Goal: Information Seeking & Learning: Learn about a topic

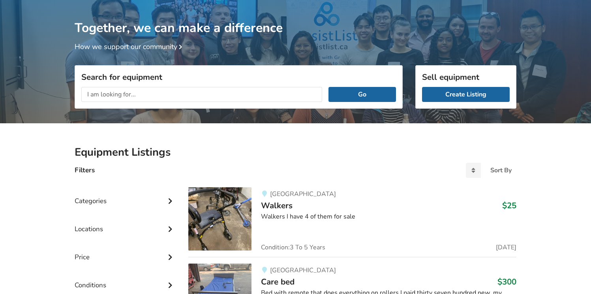
click at [221, 95] on input "text" at bounding box center [201, 94] width 241 height 15
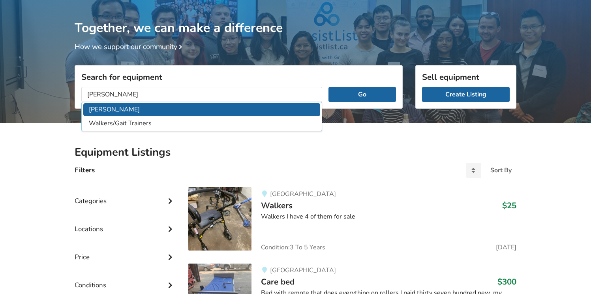
click at [213, 110] on li "[PERSON_NAME]" at bounding box center [201, 109] width 237 height 13
type input "[PERSON_NAME]"
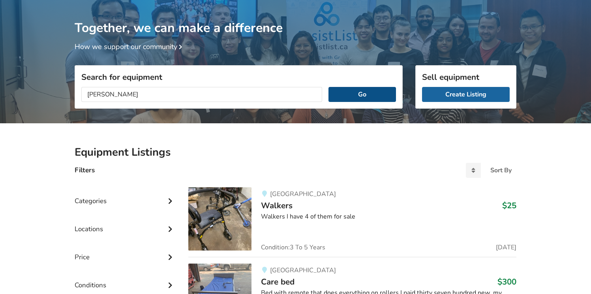
click at [354, 96] on button "Go" at bounding box center [361, 94] width 67 height 15
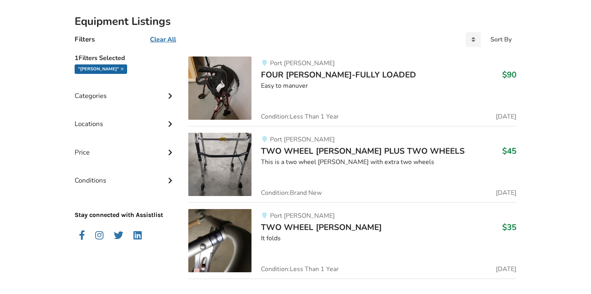
scroll to position [167, 0]
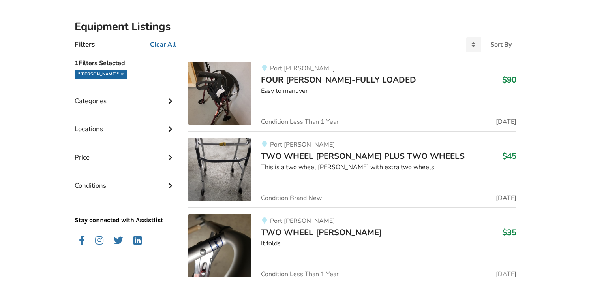
click at [236, 95] on img at bounding box center [219, 93] width 63 height 63
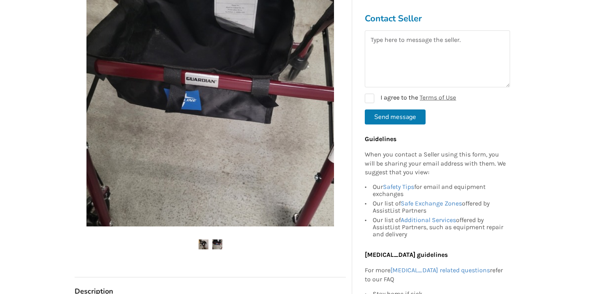
scroll to position [177, 0]
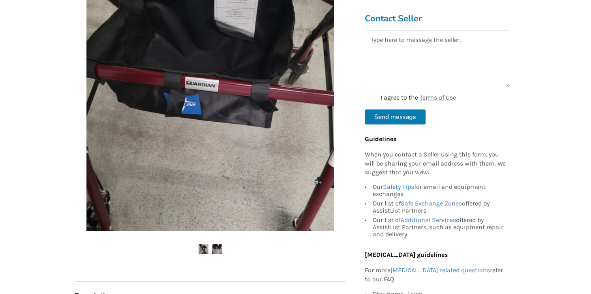
click at [205, 248] on img at bounding box center [203, 248] width 10 height 10
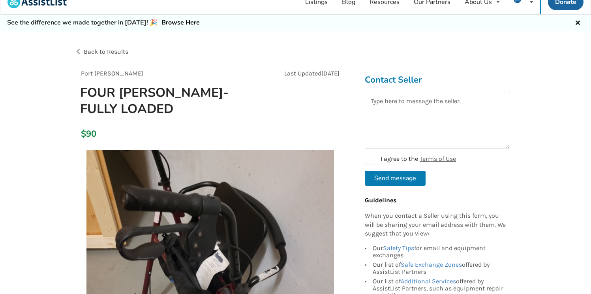
scroll to position [0, 0]
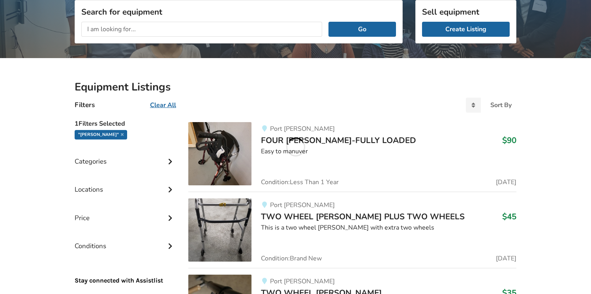
scroll to position [101, 0]
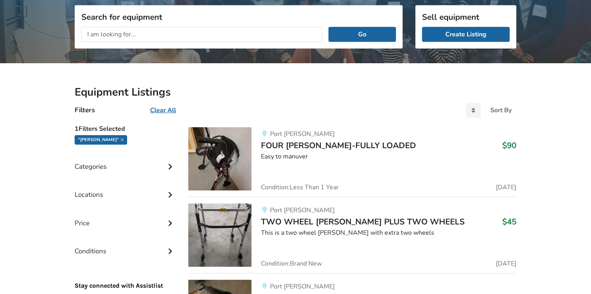
click at [216, 32] on input "text" at bounding box center [201, 34] width 241 height 15
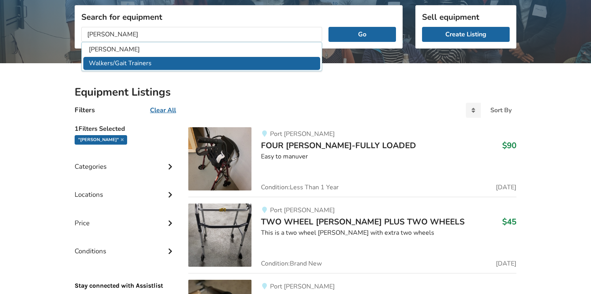
click at [210, 61] on li "Walkers/Gait Trainers" at bounding box center [201, 63] width 237 height 13
type input "Walkers/Gait Trainers"
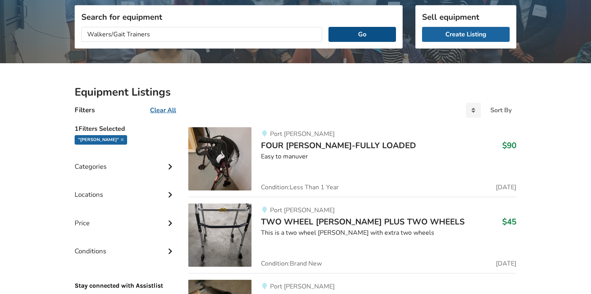
click at [365, 39] on button "Go" at bounding box center [361, 34] width 67 height 15
